Goal: Task Accomplishment & Management: Manage account settings

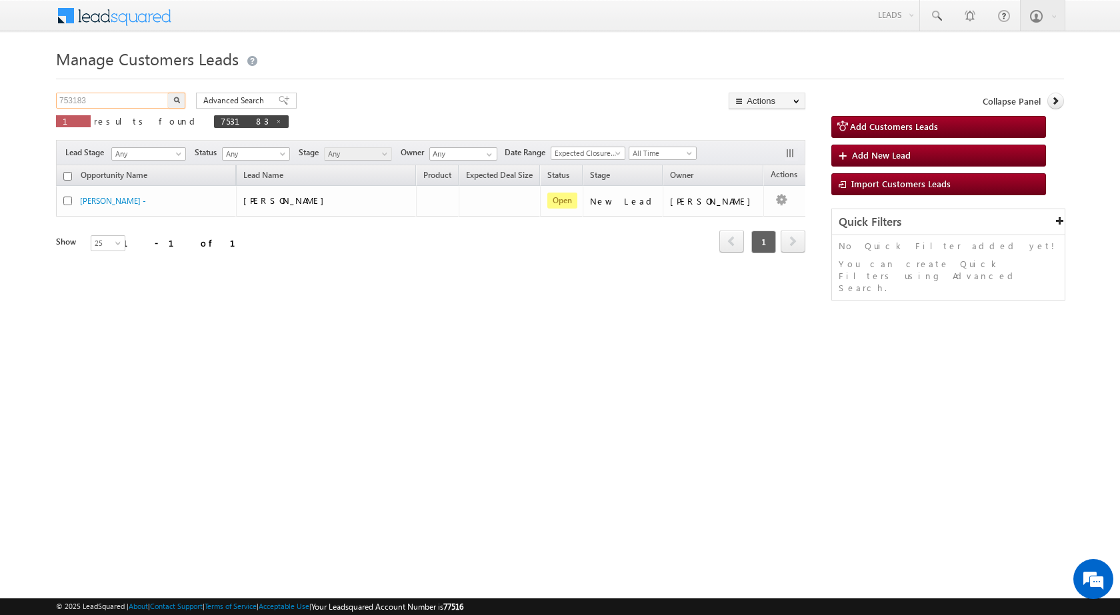
click at [93, 107] on input "753183" at bounding box center [113, 101] width 114 height 16
paste input "6498"
type input "756498"
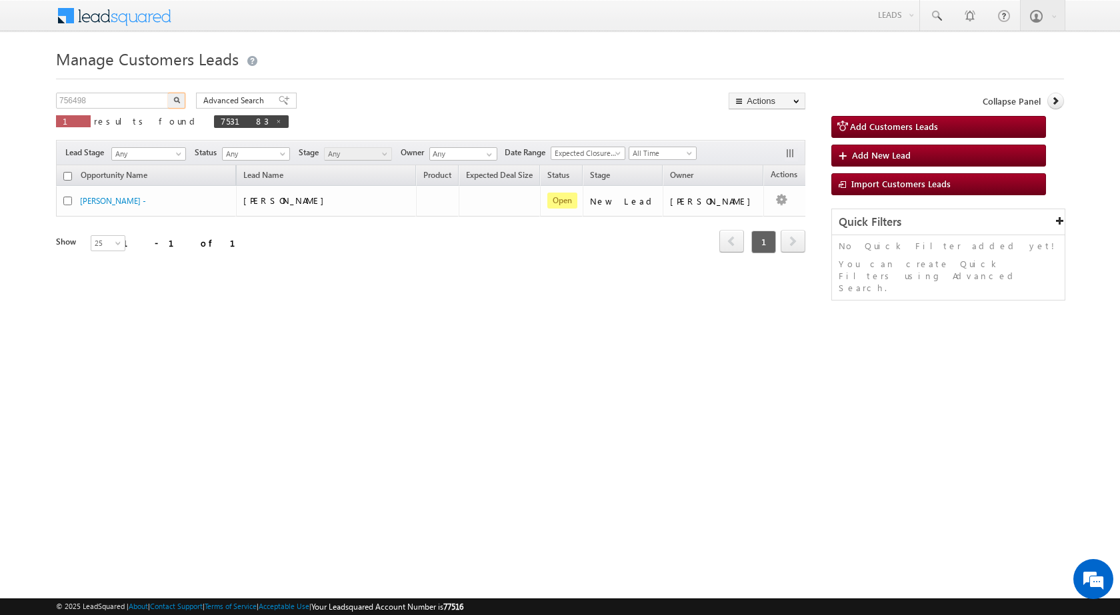
click at [181, 101] on button "button" at bounding box center [176, 101] width 17 height 16
click at [67, 97] on input "753183" at bounding box center [113, 101] width 114 height 16
paste input "6498"
type input "756498"
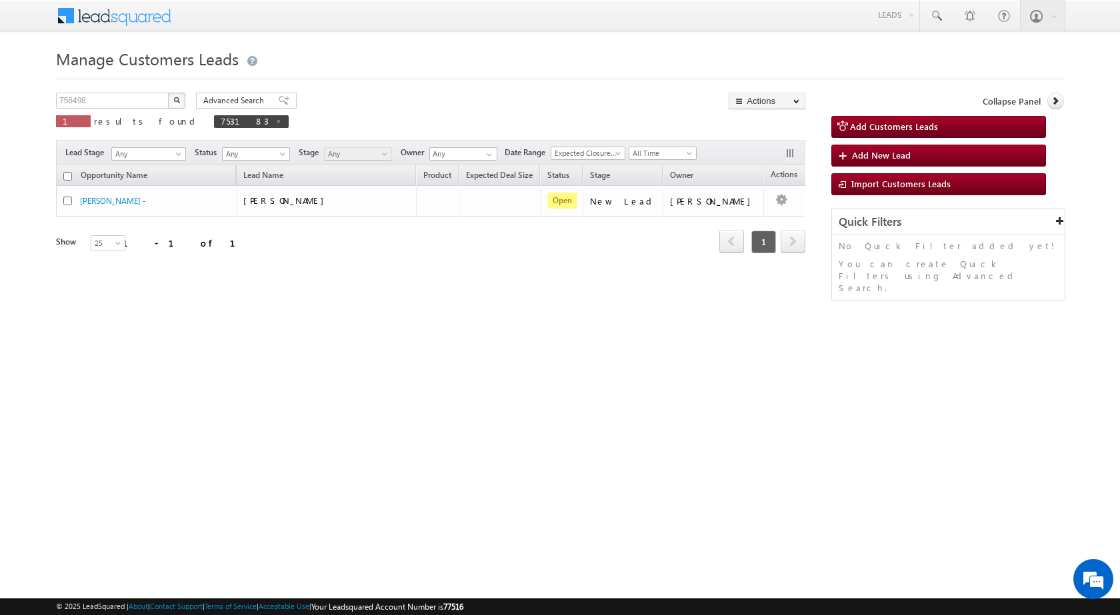
click at [177, 103] on img "button" at bounding box center [176, 100] width 7 height 7
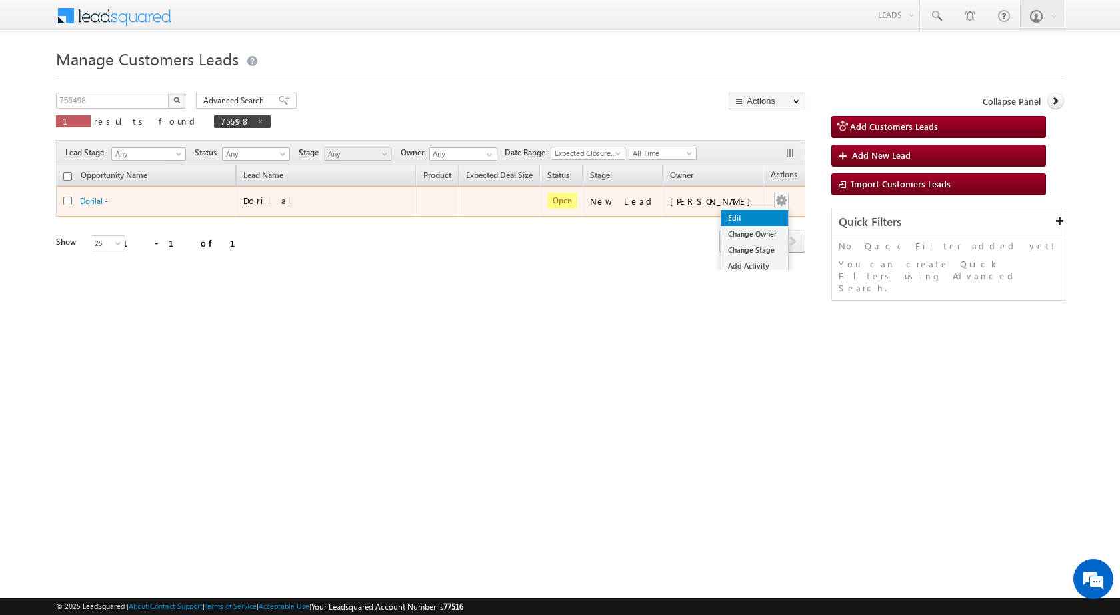
click at [743, 215] on link "Edit" at bounding box center [755, 218] width 67 height 16
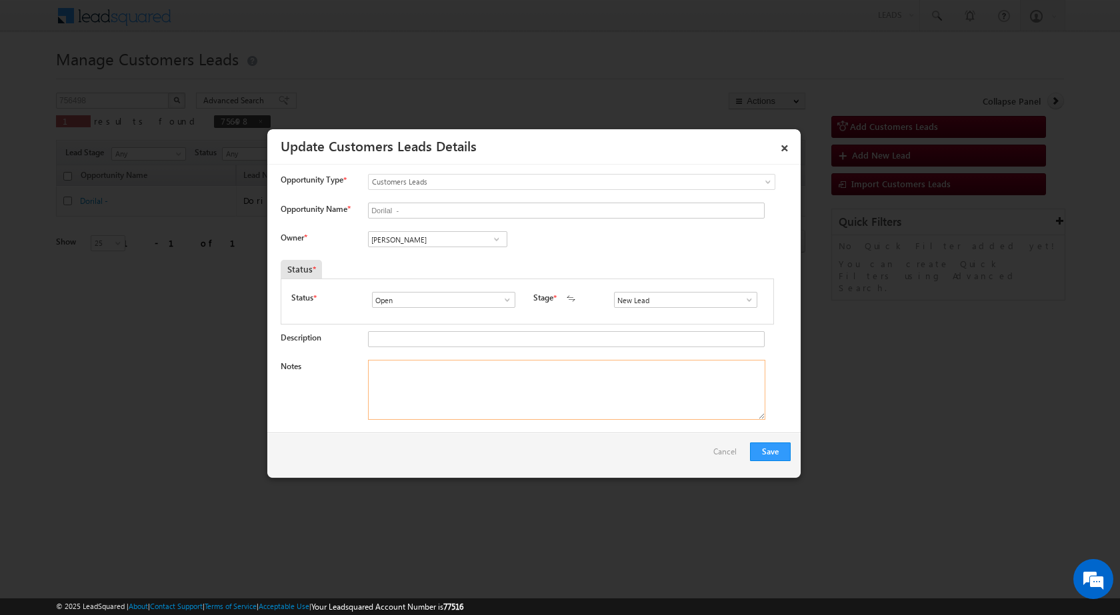
click at [459, 394] on textarea "Notes" at bounding box center [566, 390] width 397 height 60
paste textarea "756498 / Dorilal / 9758184699 / OWNER - FATHER - AGE 75 YEARS / 202129 TO ALIGA…"
type textarea "756498 / Dorilal / 9758184699 / OWNER - FATHER - AGE 75 YEARS / 202129 TO ALIGA…"
click at [743, 300] on span at bounding box center [749, 300] width 13 height 11
click at [498, 240] on span at bounding box center [496, 239] width 13 height 11
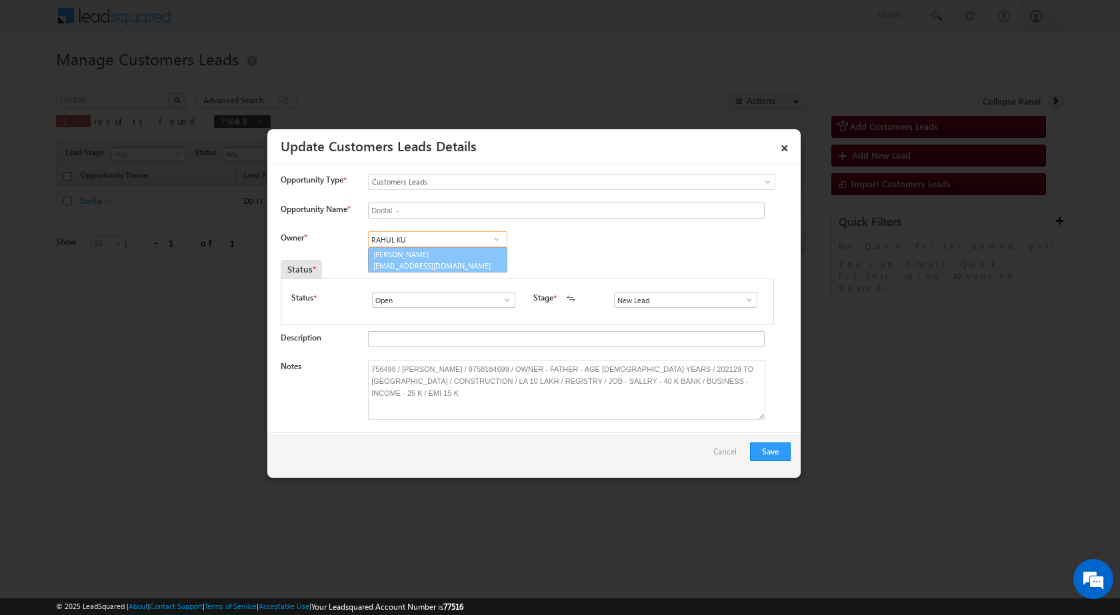
click at [477, 267] on span "rahul.kumar1@sgrlimited.in" at bounding box center [433, 266] width 120 height 10
type input "Rahul Kumar"
click at [778, 454] on button "Save" at bounding box center [770, 452] width 41 height 19
